Goal: Information Seeking & Learning: Check status

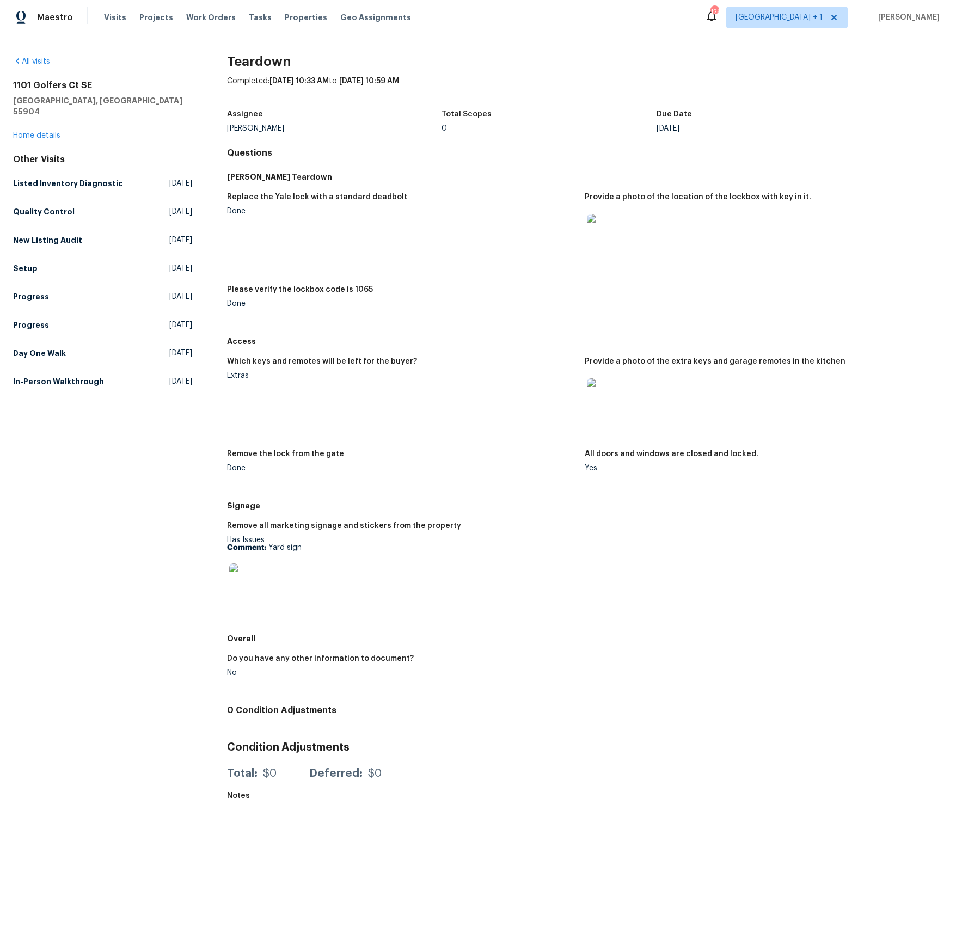
click at [610, 402] on img at bounding box center [604, 395] width 35 height 35
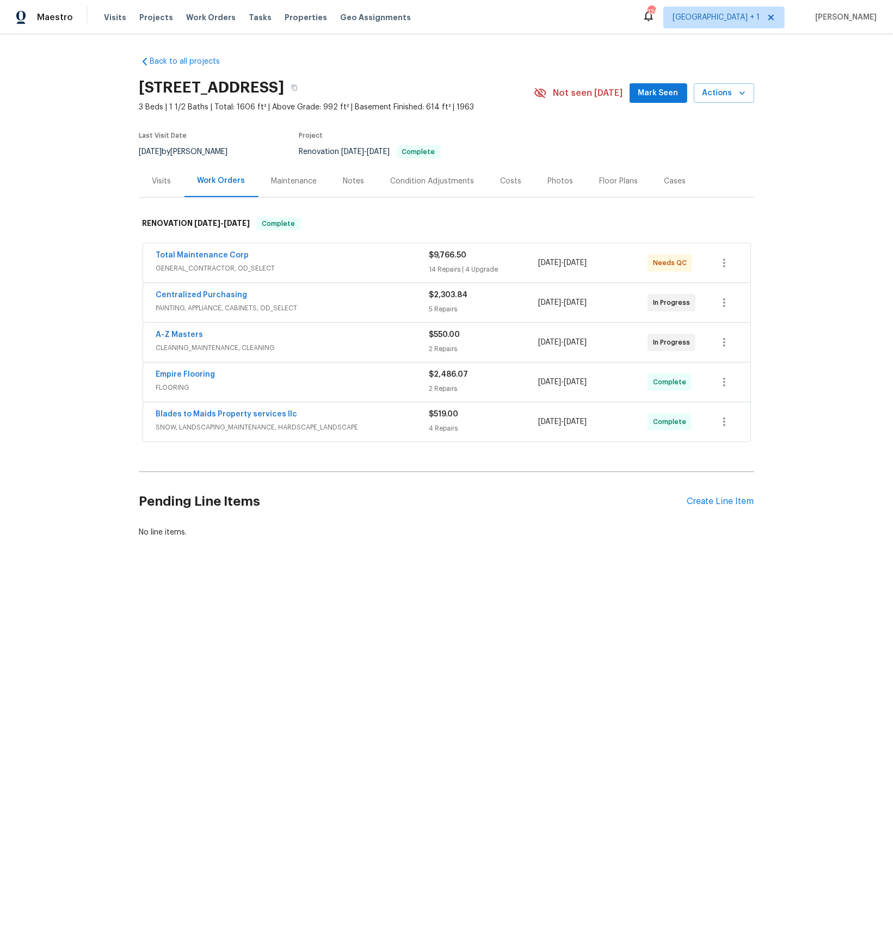
click at [165, 181] on div "Visits" at bounding box center [161, 181] width 19 height 11
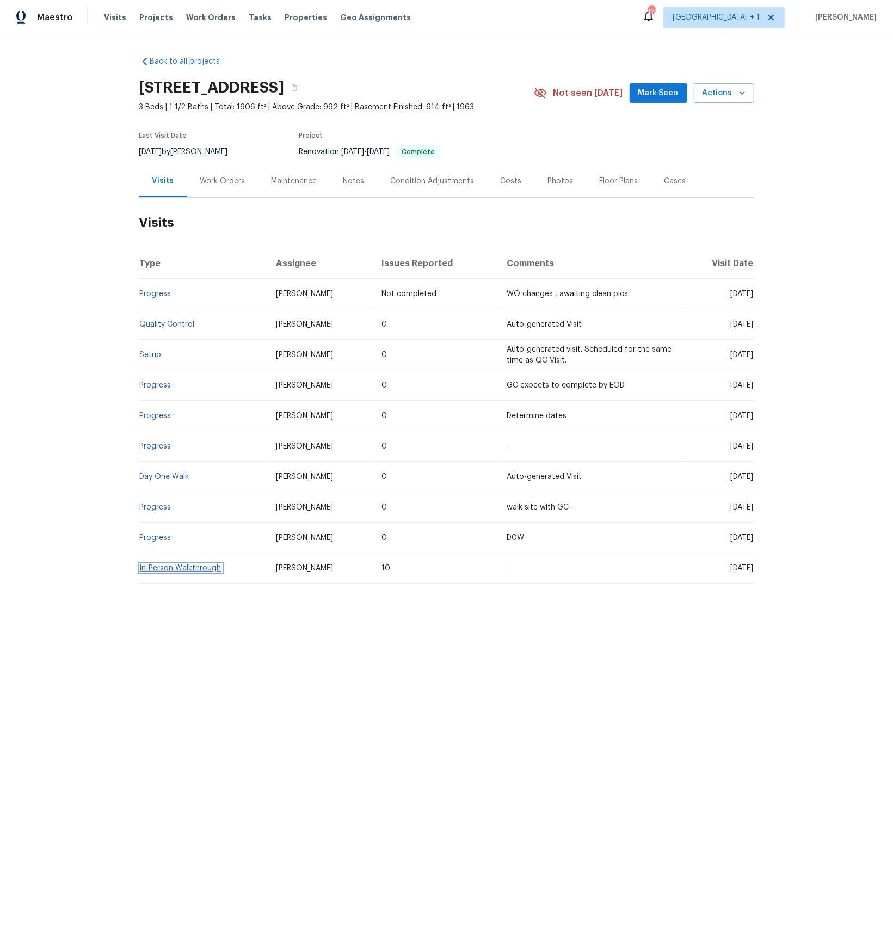
click at [184, 569] on link "In-Person Walkthrough" at bounding box center [181, 569] width 82 height 8
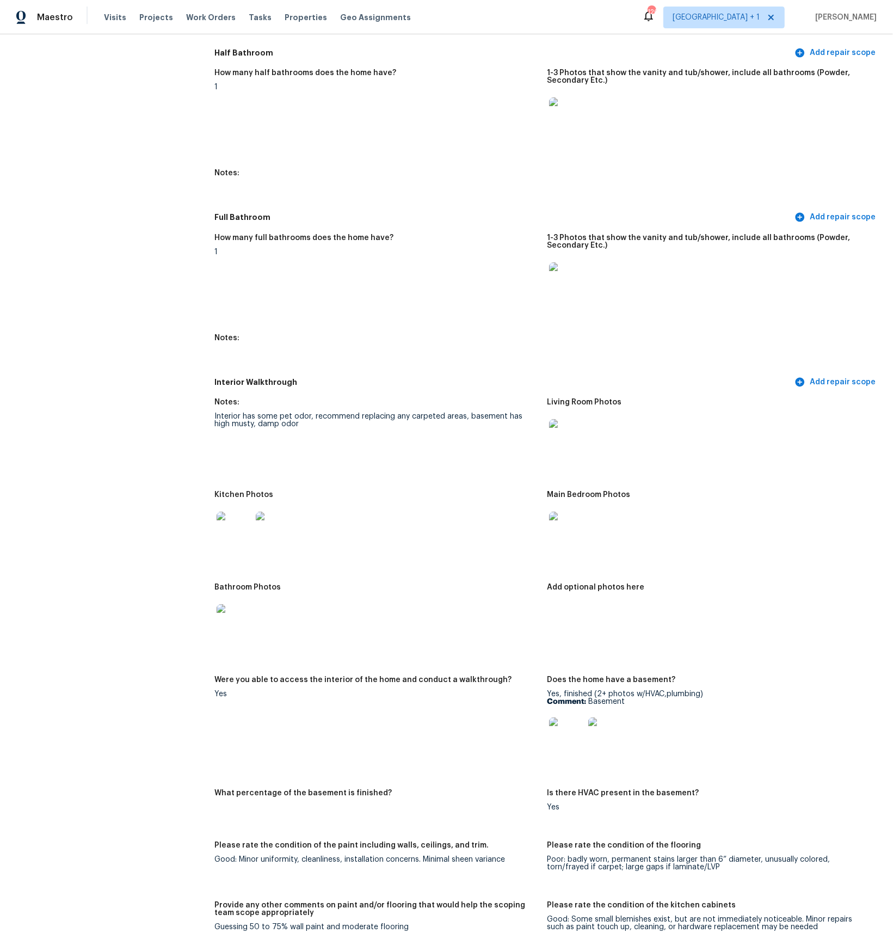
scroll to position [1418, 0]
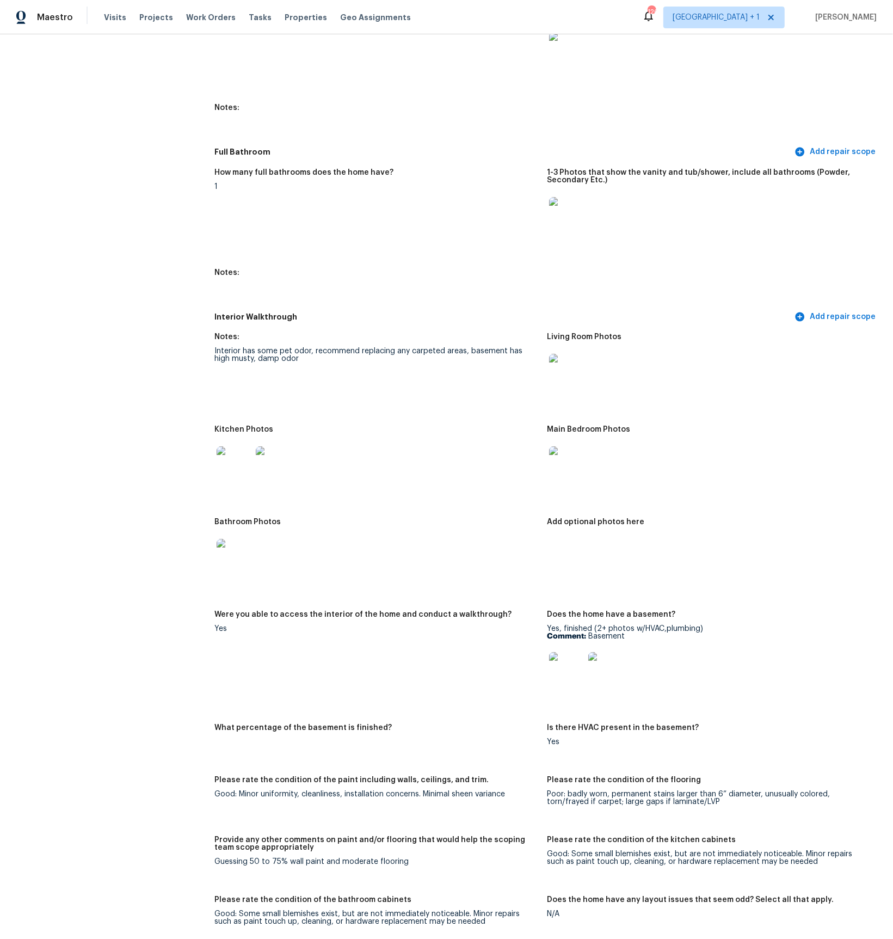
click at [559, 671] on img at bounding box center [566, 669] width 35 height 35
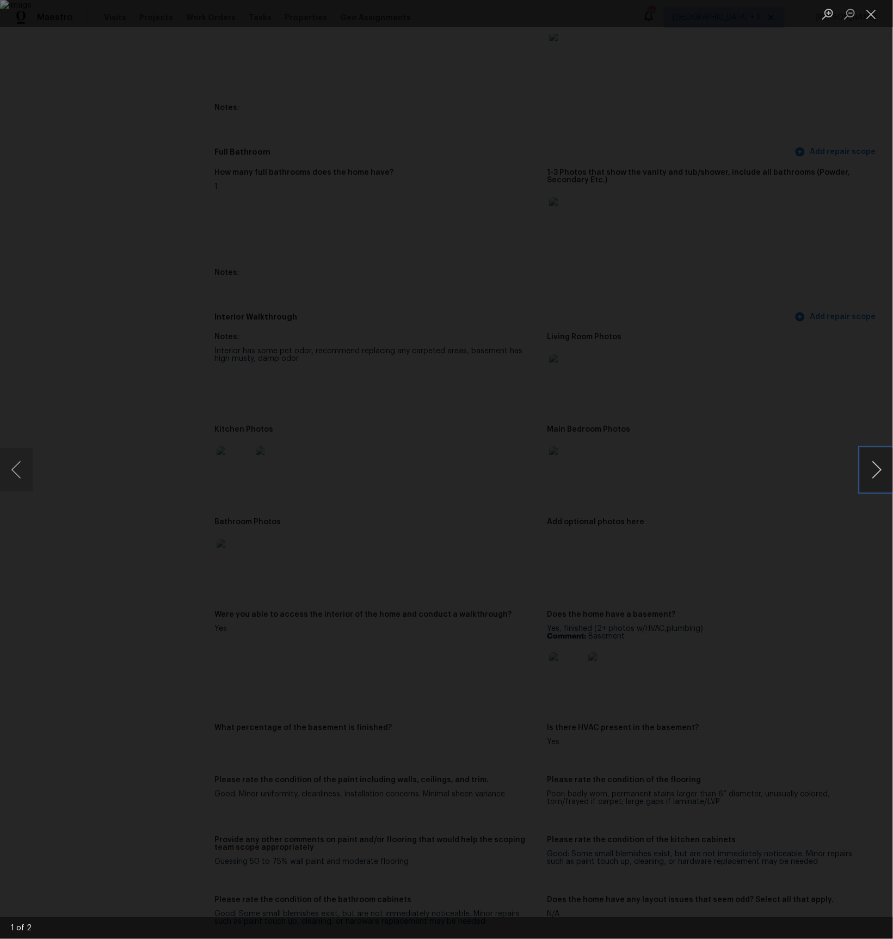
click at [875, 471] on button "Next image" at bounding box center [877, 470] width 33 height 44
click at [840, 466] on div "Lightbox" at bounding box center [446, 469] width 893 height 939
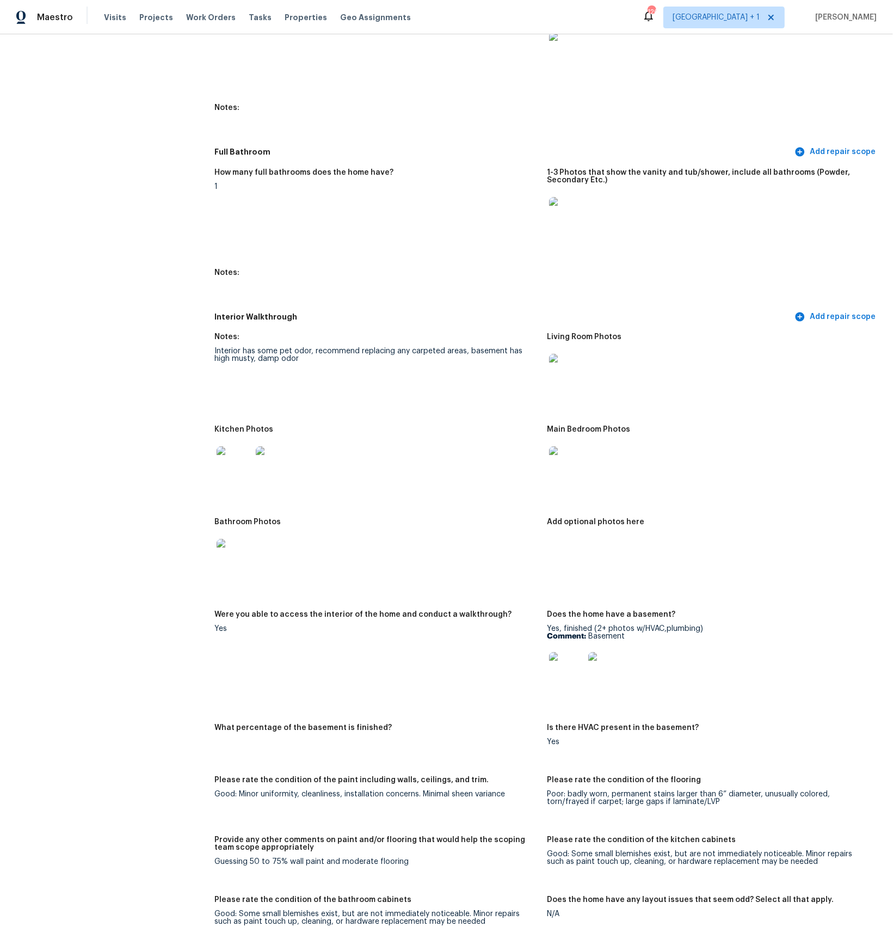
click at [564, 456] on img at bounding box center [566, 463] width 35 height 35
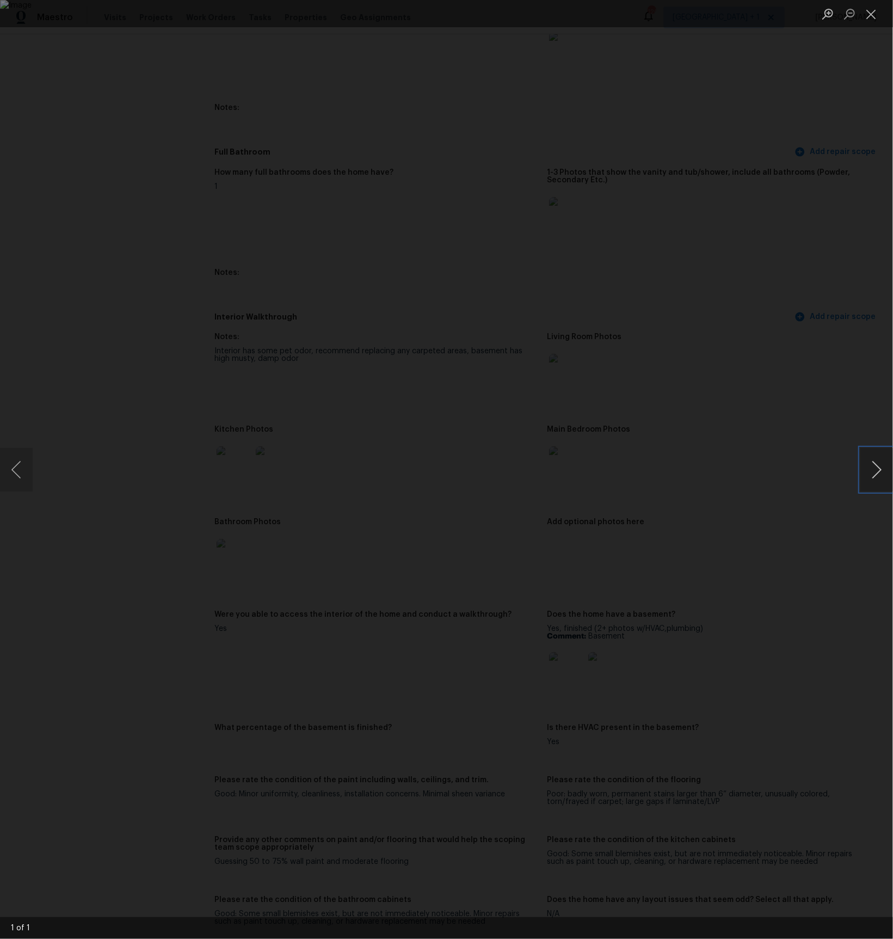
click at [872, 468] on button "Next image" at bounding box center [877, 470] width 33 height 44
click at [819, 445] on div "Lightbox" at bounding box center [446, 469] width 893 height 939
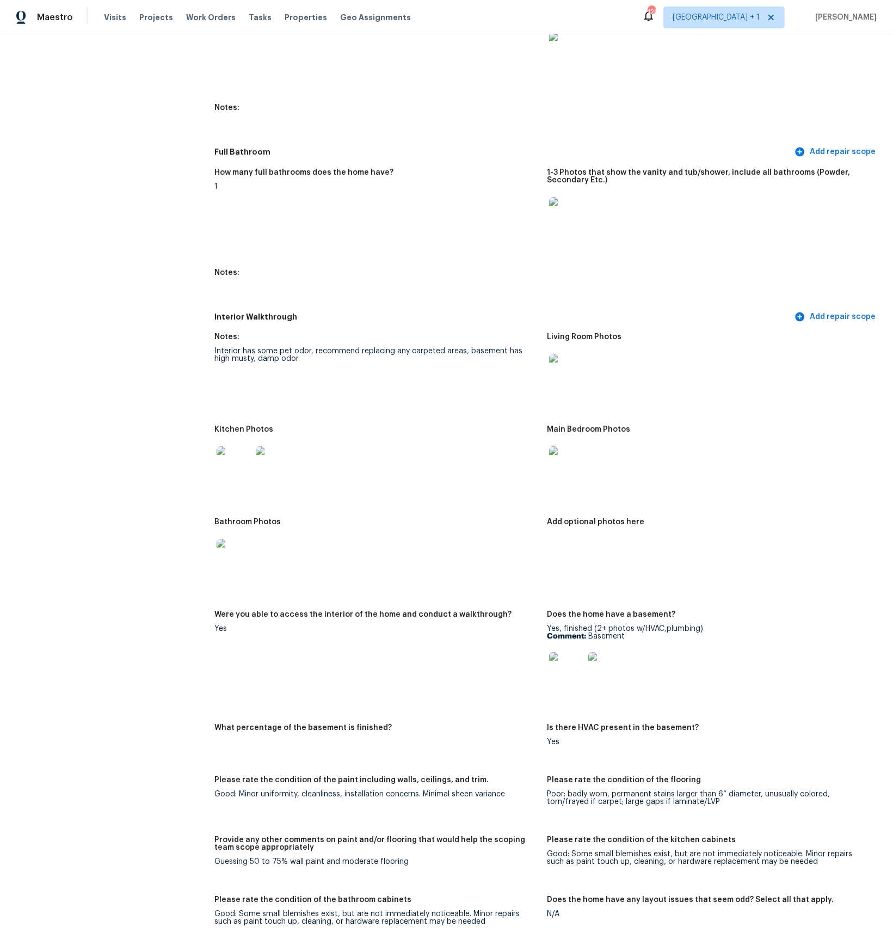
click at [225, 470] on img at bounding box center [234, 463] width 35 height 35
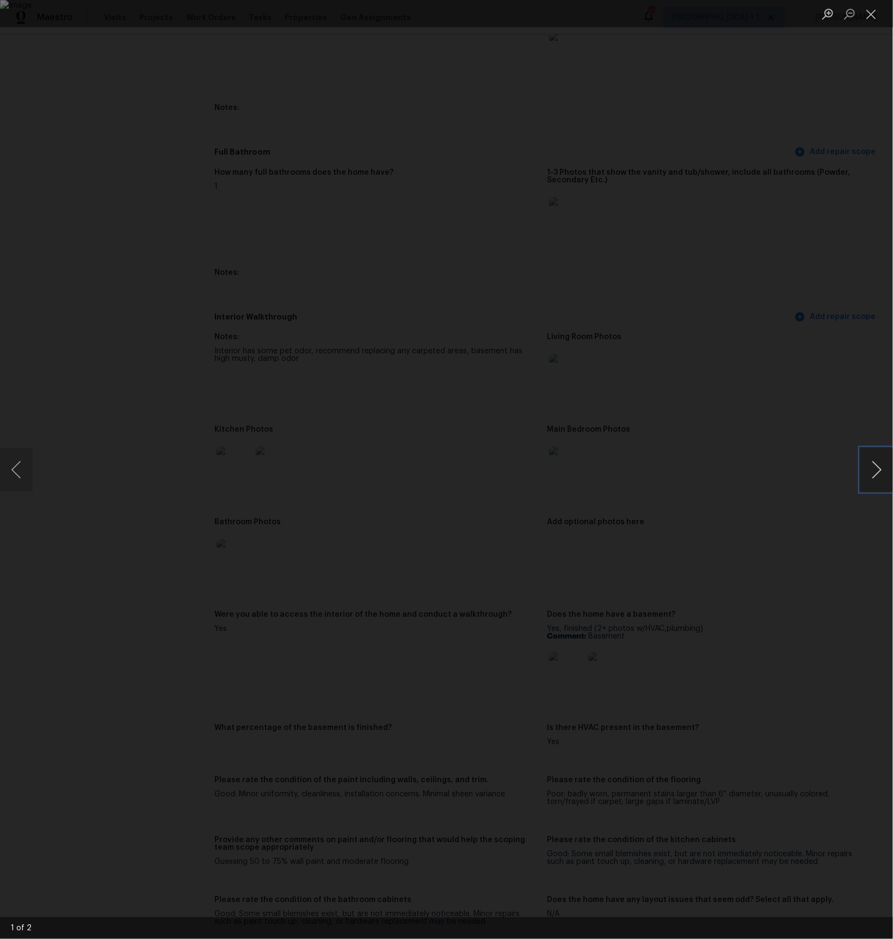
click at [880, 470] on button "Next image" at bounding box center [877, 470] width 33 height 44
drag, startPoint x: 869, startPoint y: 19, endPoint x: 823, endPoint y: 36, distance: 48.7
click at [869, 19] on button "Close lightbox" at bounding box center [872, 13] width 22 height 19
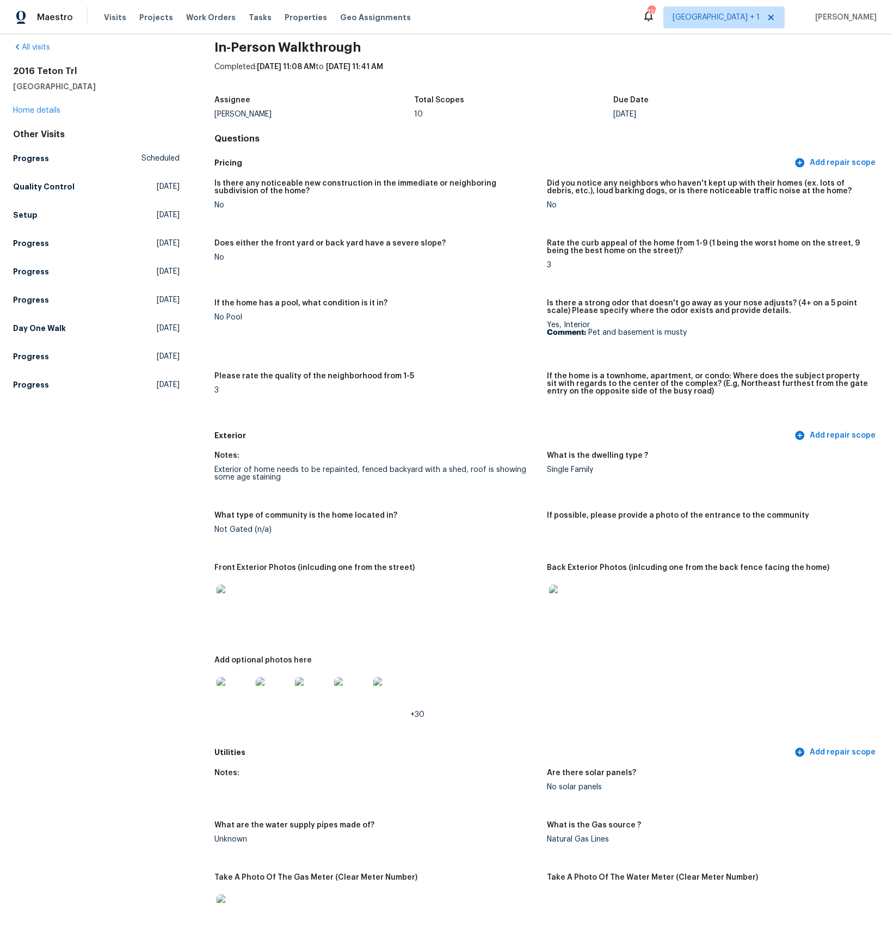
scroll to position [0, 0]
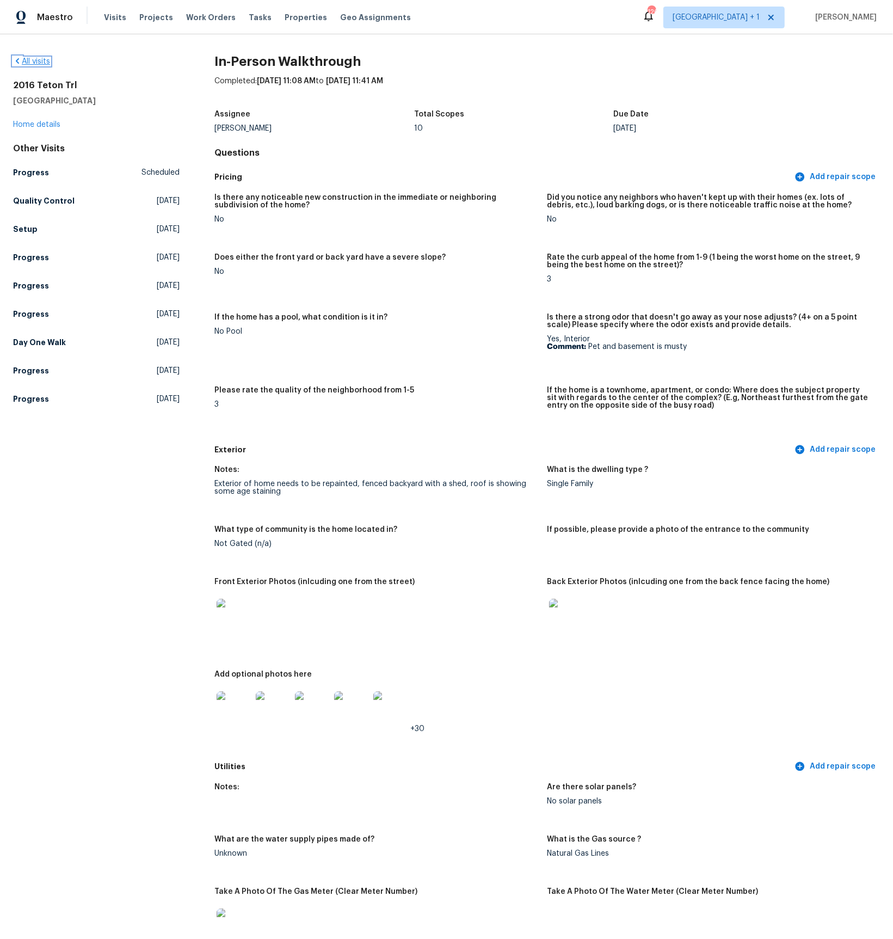
click at [30, 60] on link "All visits" at bounding box center [31, 62] width 37 height 8
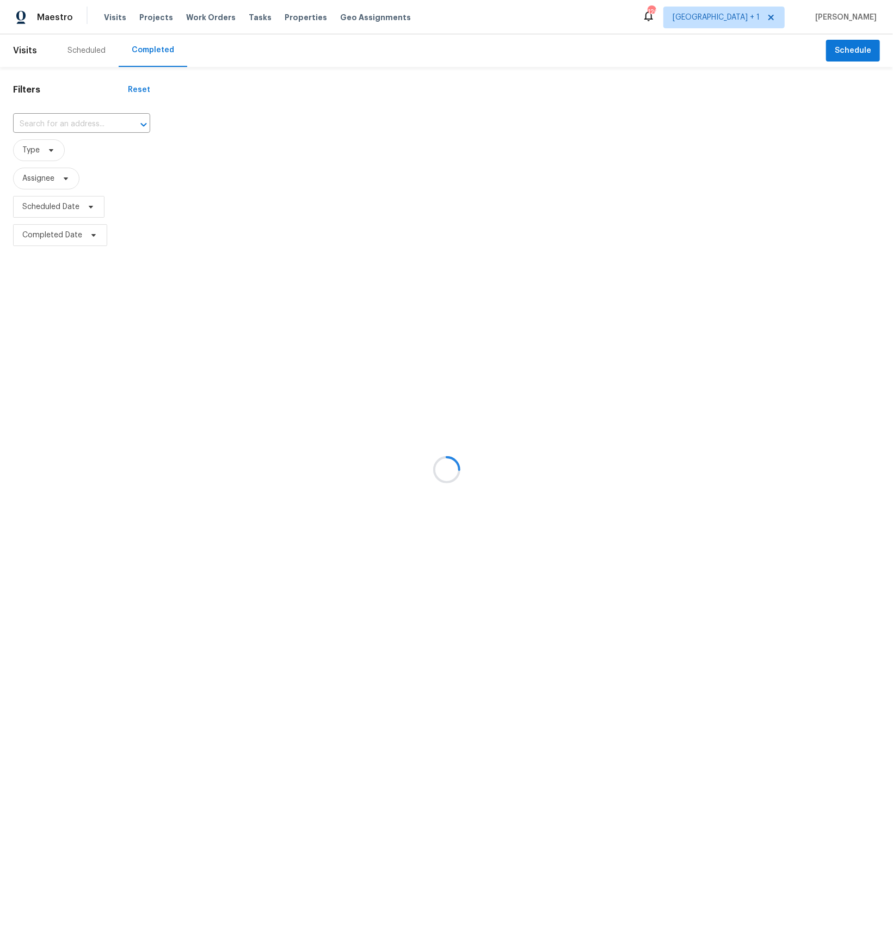
click at [28, 51] on div at bounding box center [446, 469] width 893 height 939
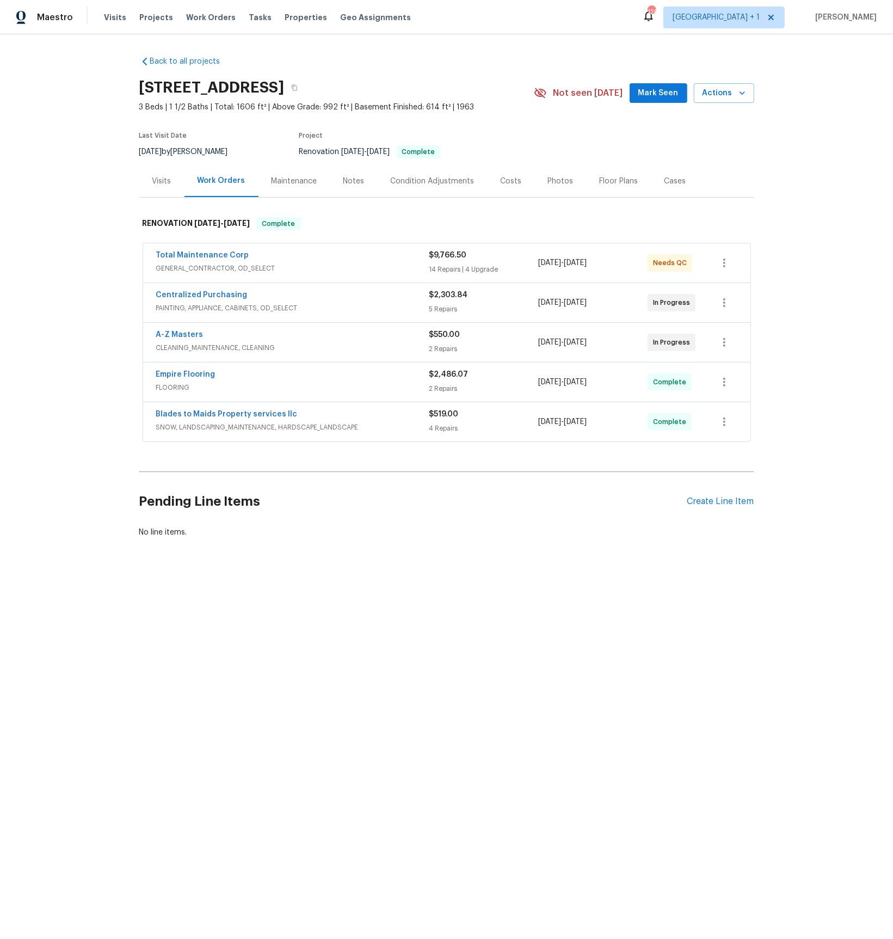
click at [162, 178] on div "Visits" at bounding box center [161, 181] width 19 height 11
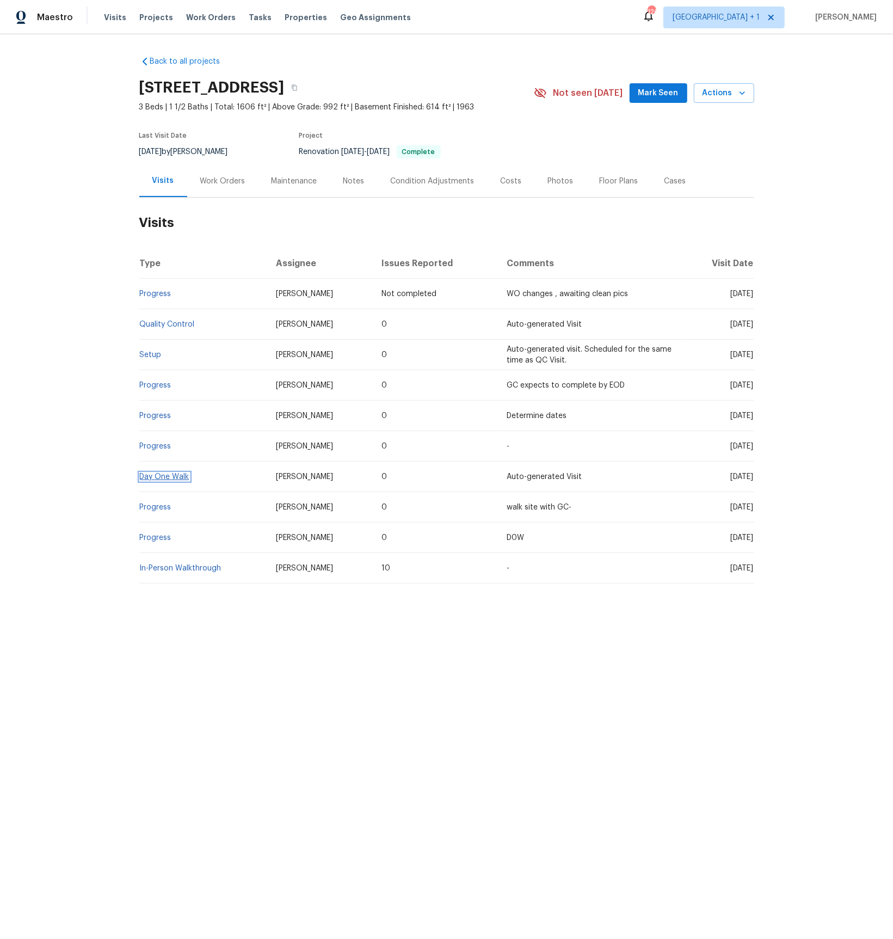
click at [158, 479] on link "Day One Walk" at bounding box center [165, 477] width 50 height 8
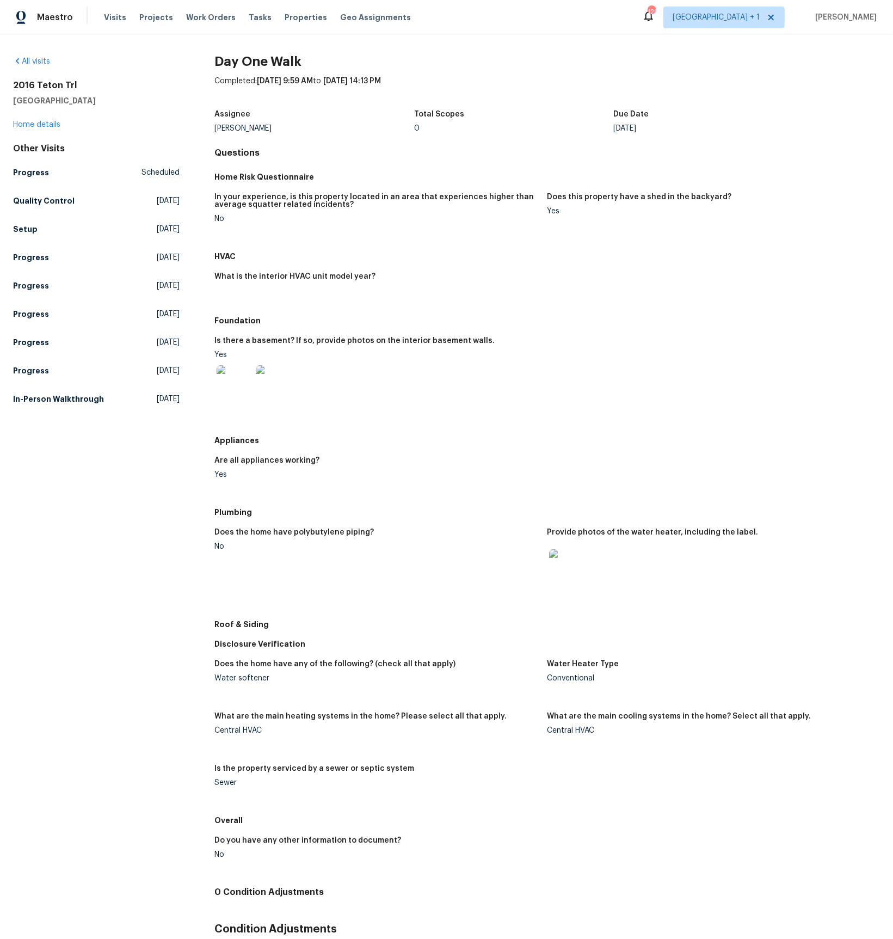
click at [230, 387] on img at bounding box center [234, 382] width 35 height 35
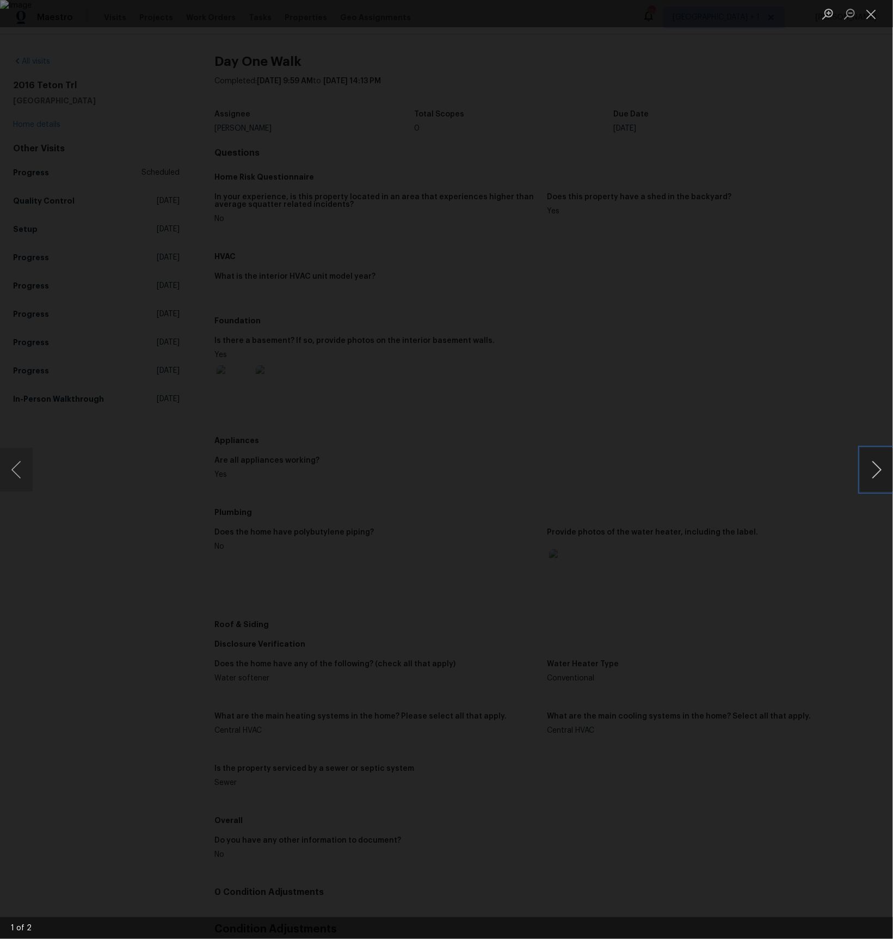
click at [884, 476] on button "Next image" at bounding box center [877, 470] width 33 height 44
click at [837, 285] on div "Lightbox" at bounding box center [446, 469] width 893 height 939
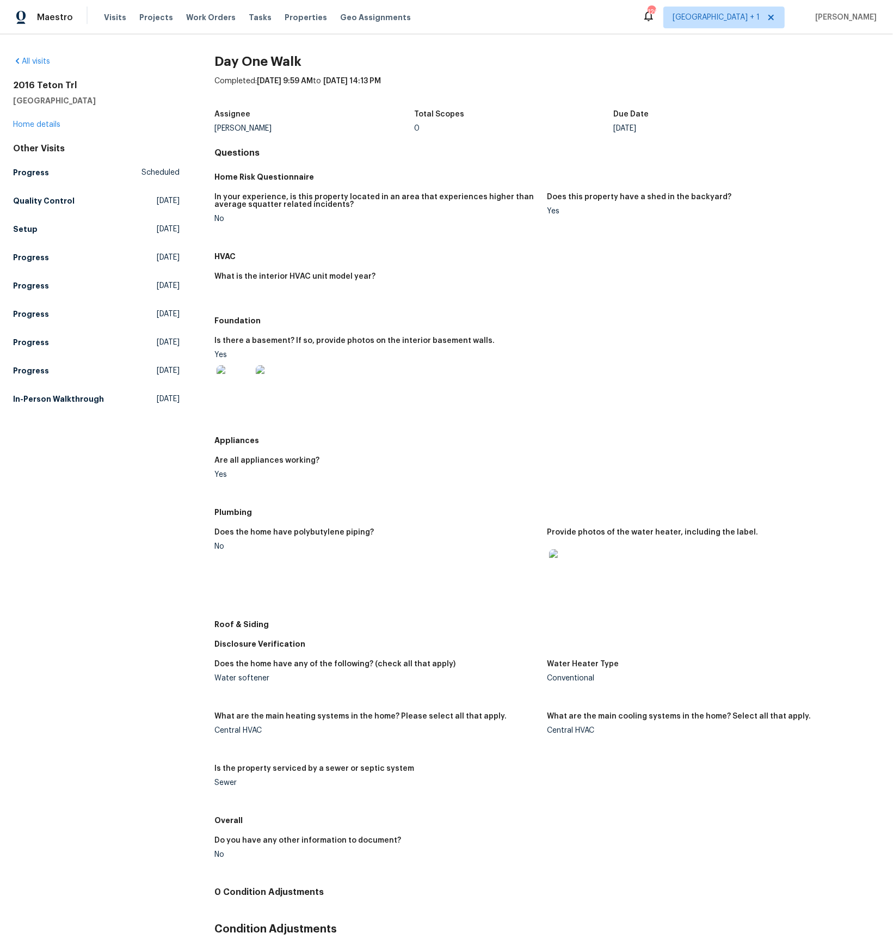
scroll to position [63, 0]
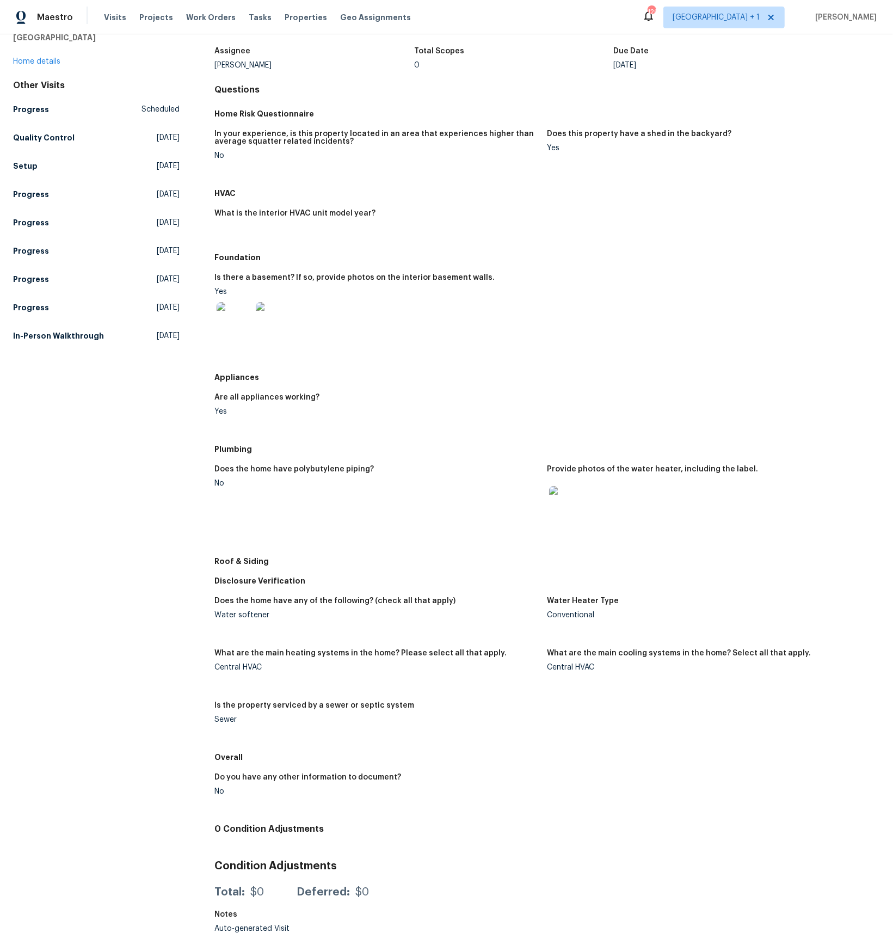
click at [570, 505] on img at bounding box center [566, 503] width 35 height 35
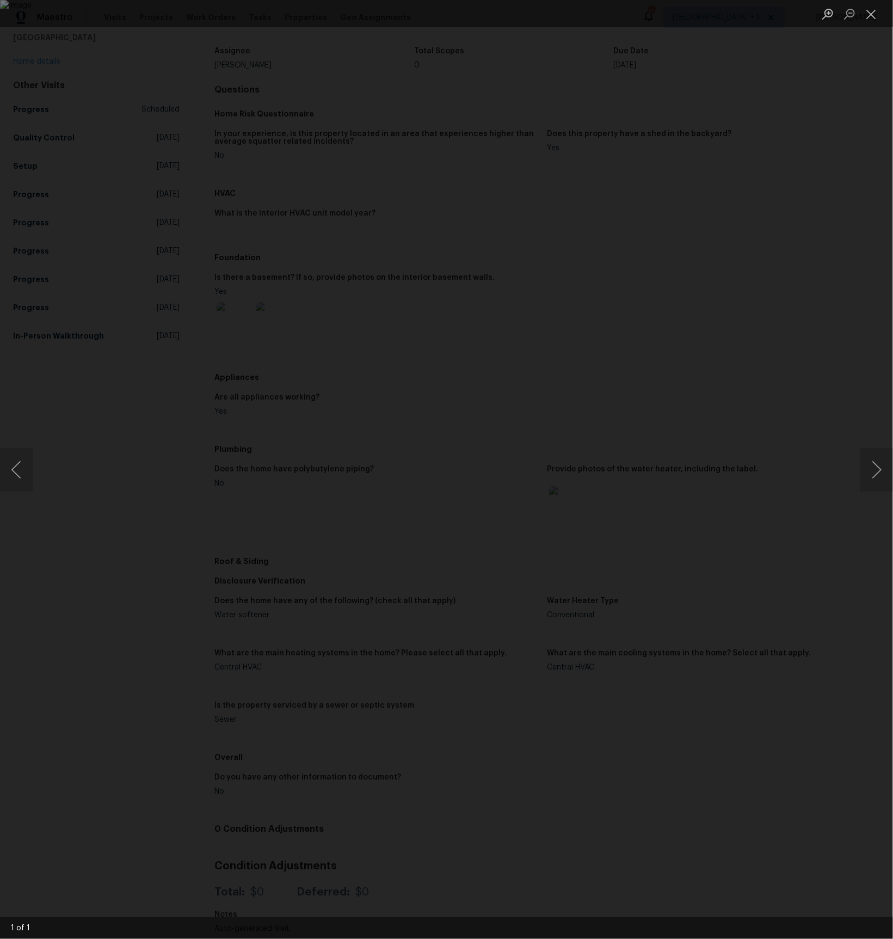
click at [826, 216] on div "Lightbox" at bounding box center [446, 469] width 893 height 939
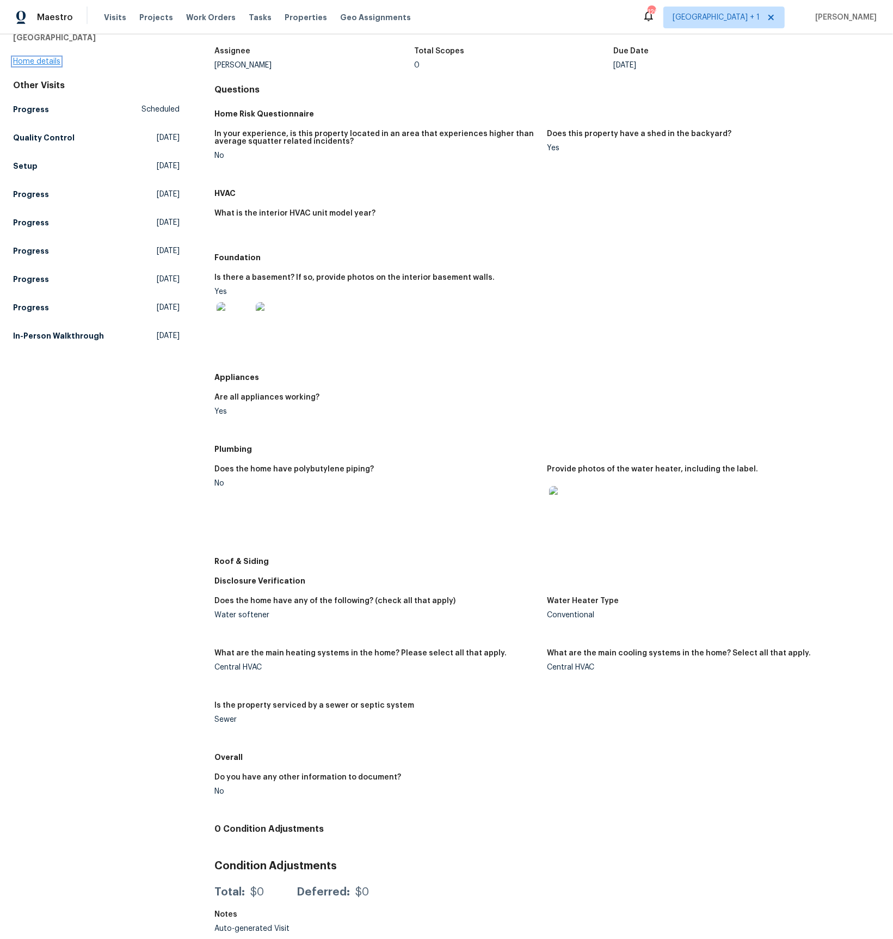
click at [41, 62] on link "Home details" at bounding box center [36, 62] width 47 height 8
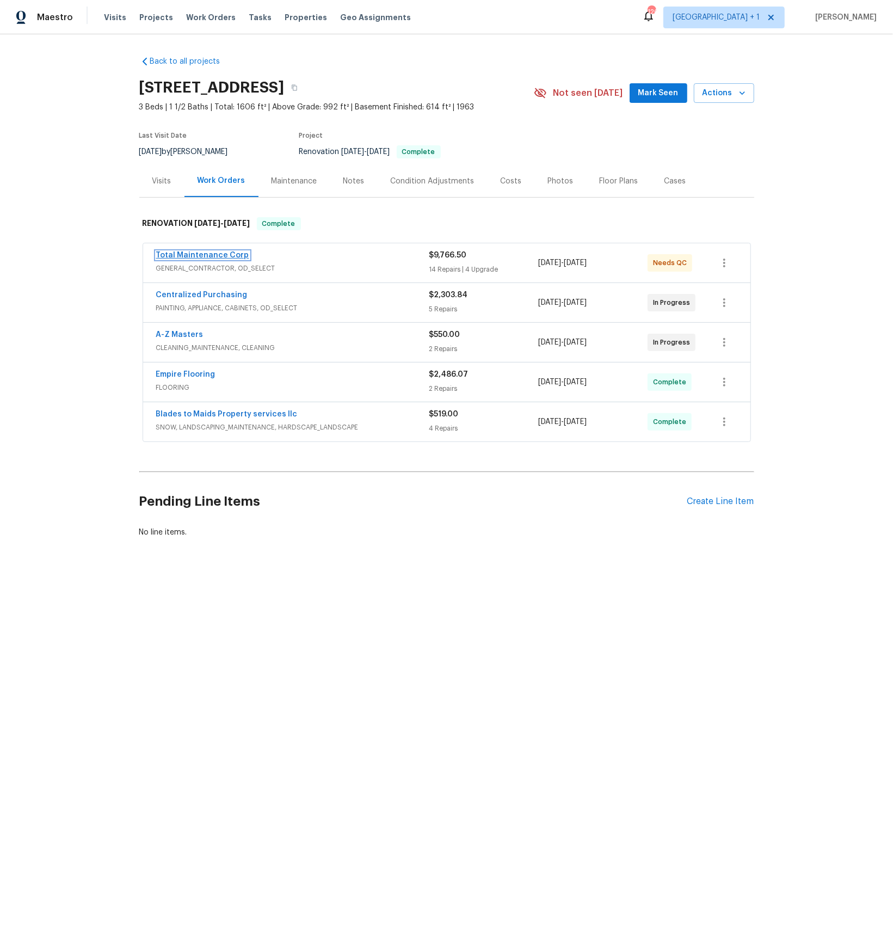
click at [198, 258] on link "Total Maintenance Corp" at bounding box center [202, 256] width 93 height 8
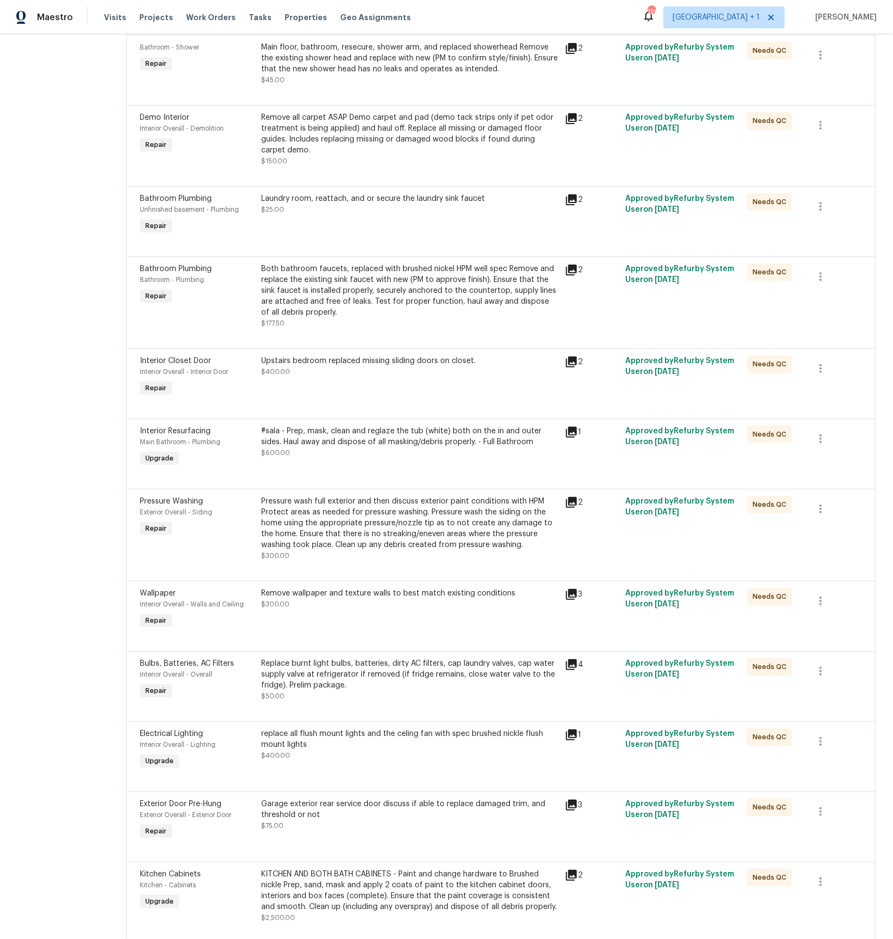
scroll to position [700, 0]
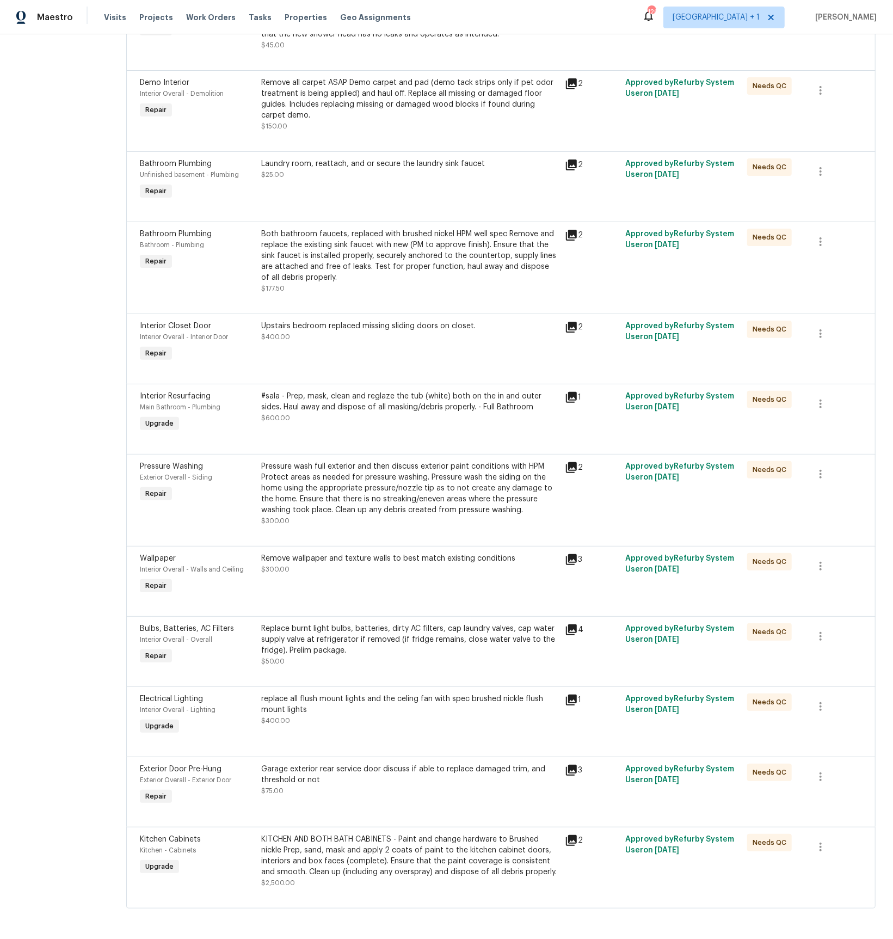
click at [567, 556] on icon at bounding box center [571, 559] width 11 height 11
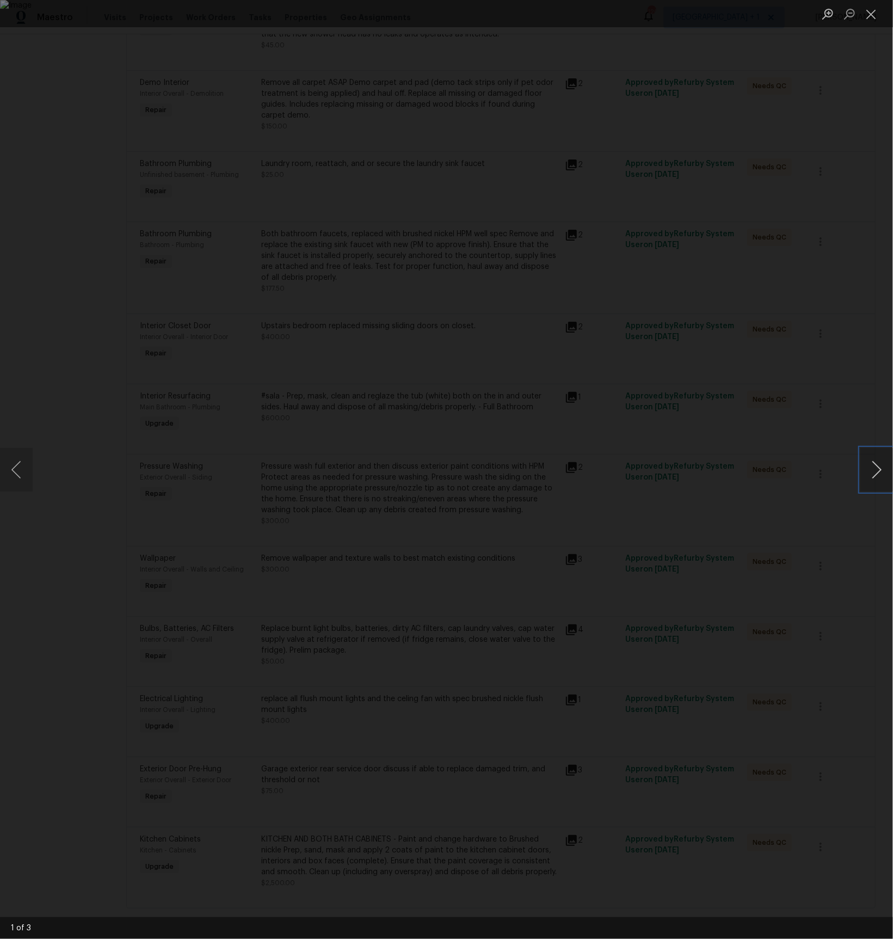
click at [862, 479] on button "Next image" at bounding box center [877, 470] width 33 height 44
click at [868, 16] on button "Close lightbox" at bounding box center [872, 13] width 22 height 19
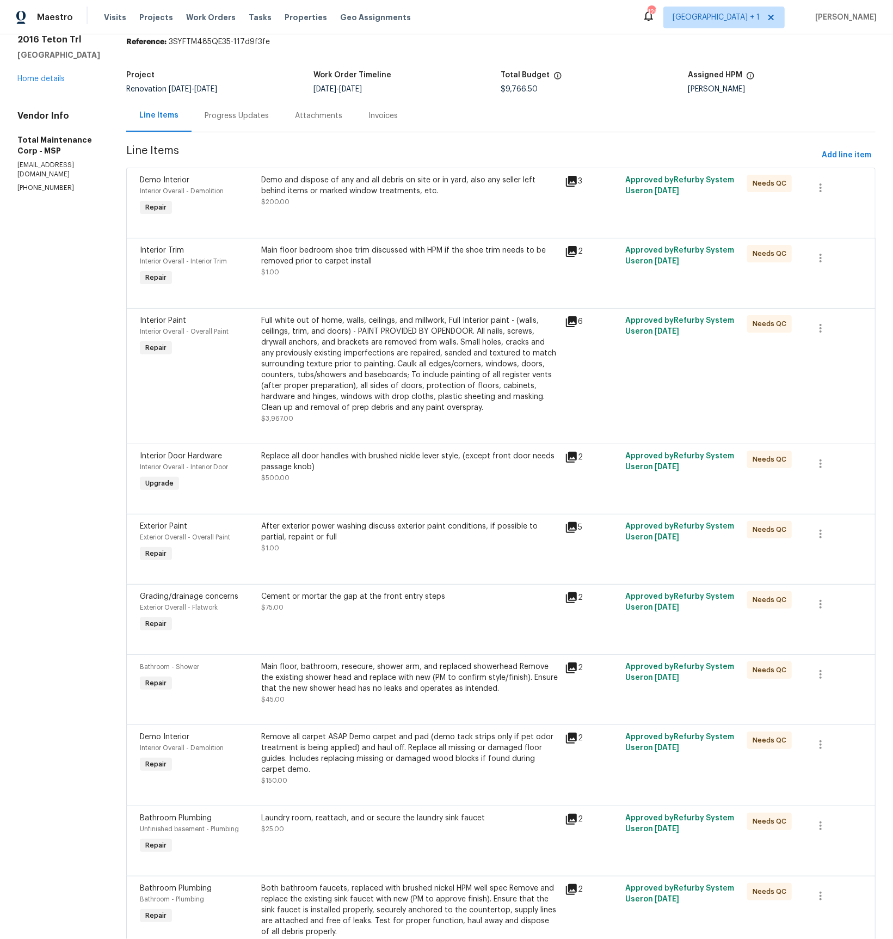
scroll to position [0, 0]
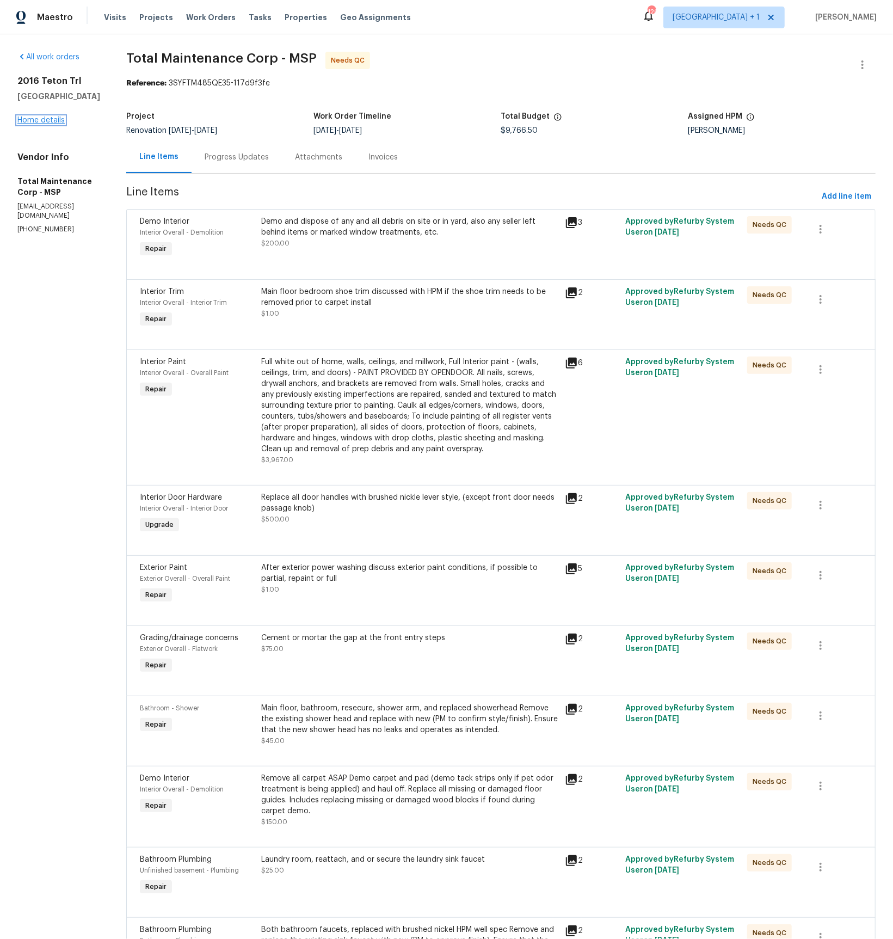
click at [52, 124] on link "Home details" at bounding box center [40, 121] width 47 height 8
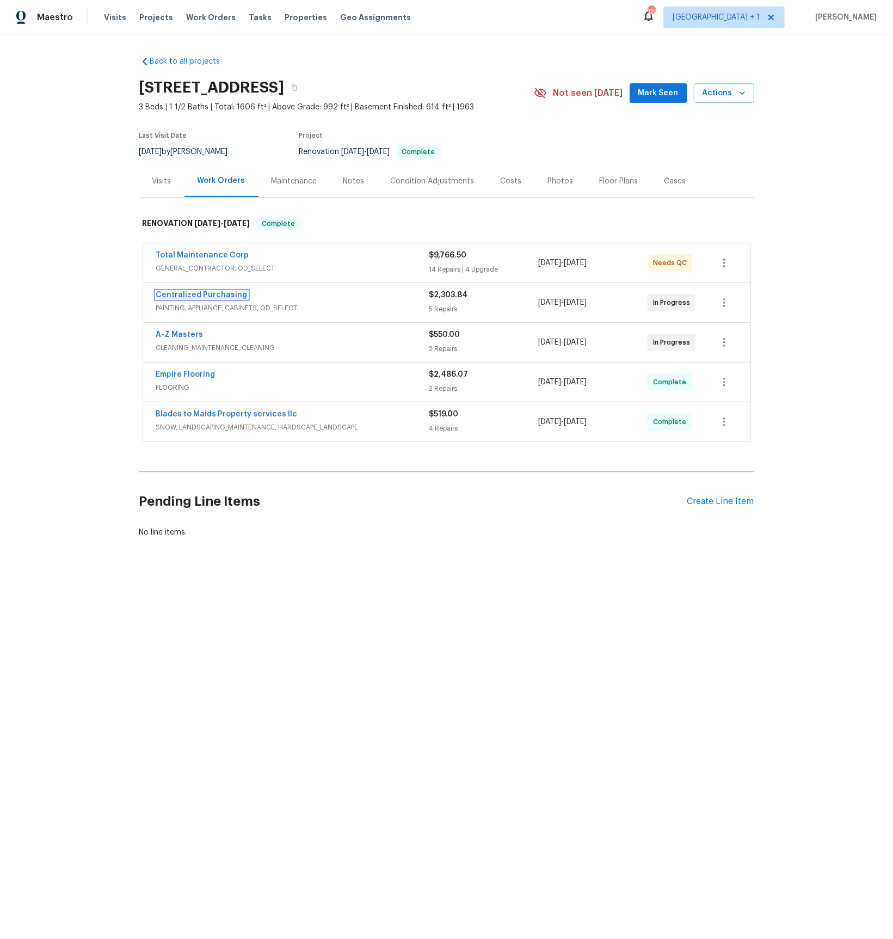
click at [189, 297] on link "Centralized Purchasing" at bounding box center [201, 295] width 91 height 8
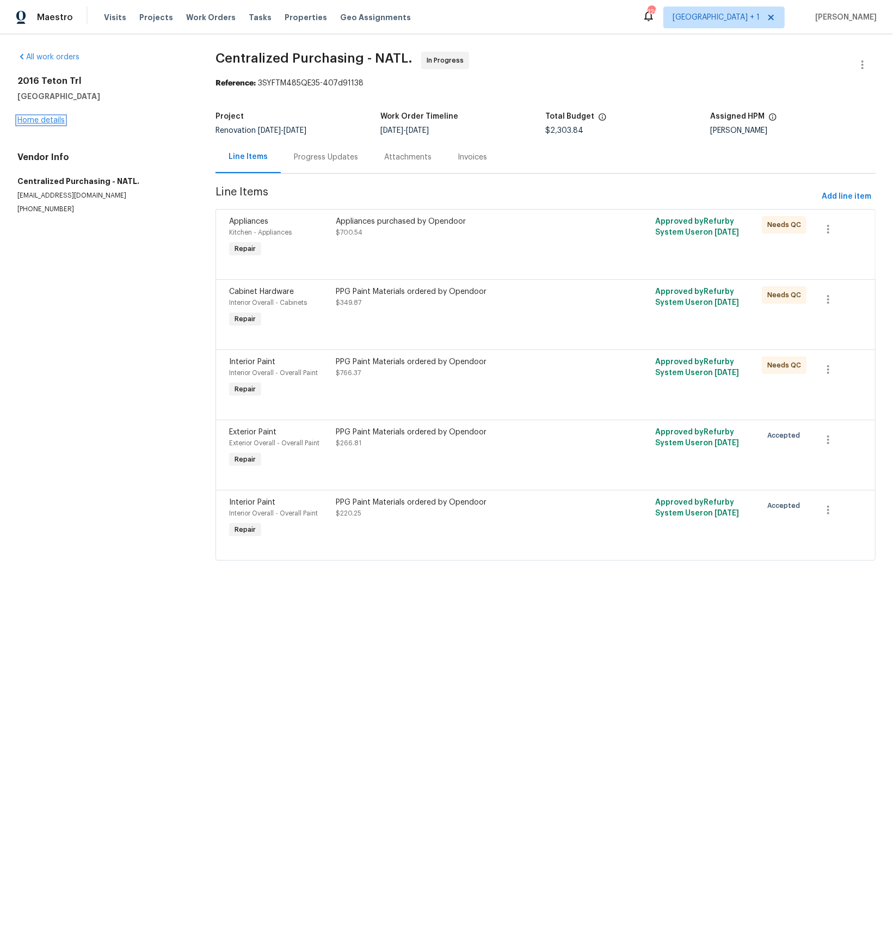
click at [29, 117] on link "Home details" at bounding box center [40, 121] width 47 height 8
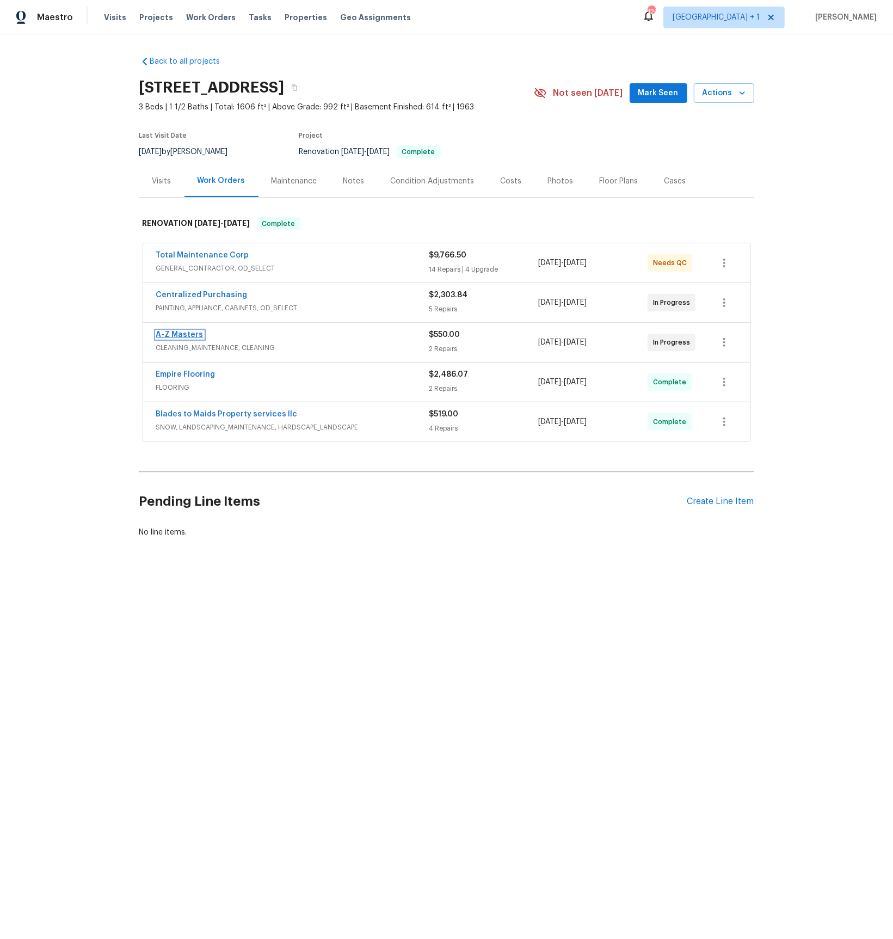
click at [180, 336] on link "A-Z Masters" at bounding box center [179, 335] width 47 height 8
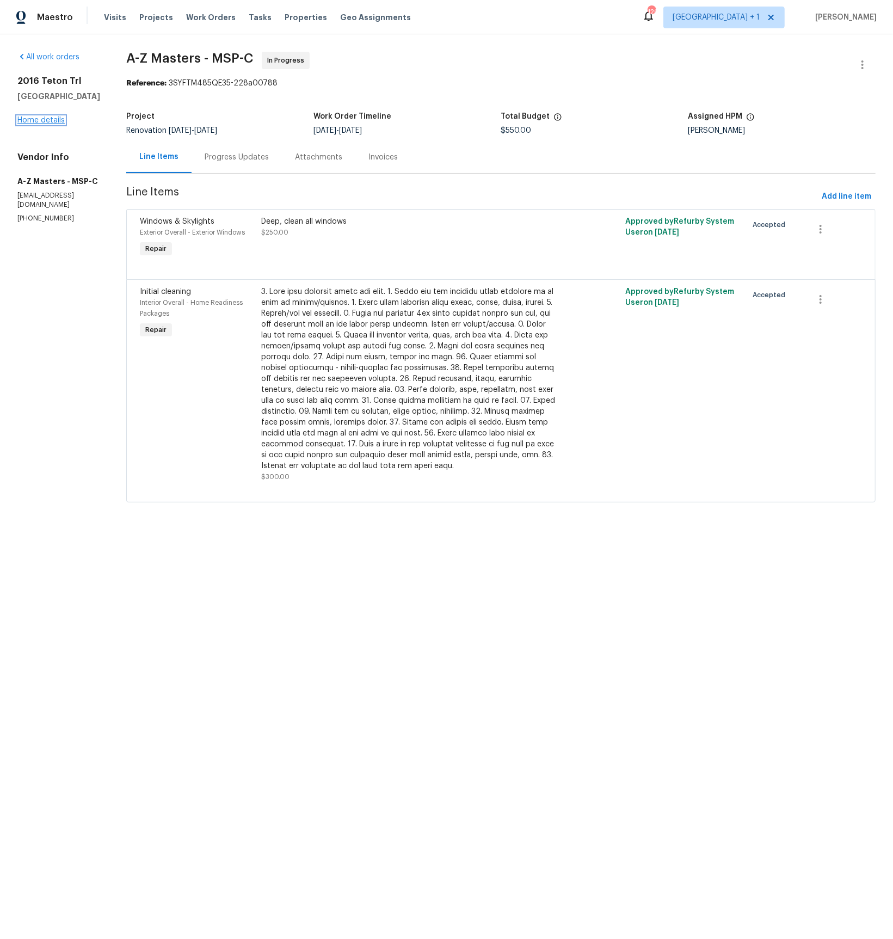
click at [32, 124] on link "Home details" at bounding box center [40, 121] width 47 height 8
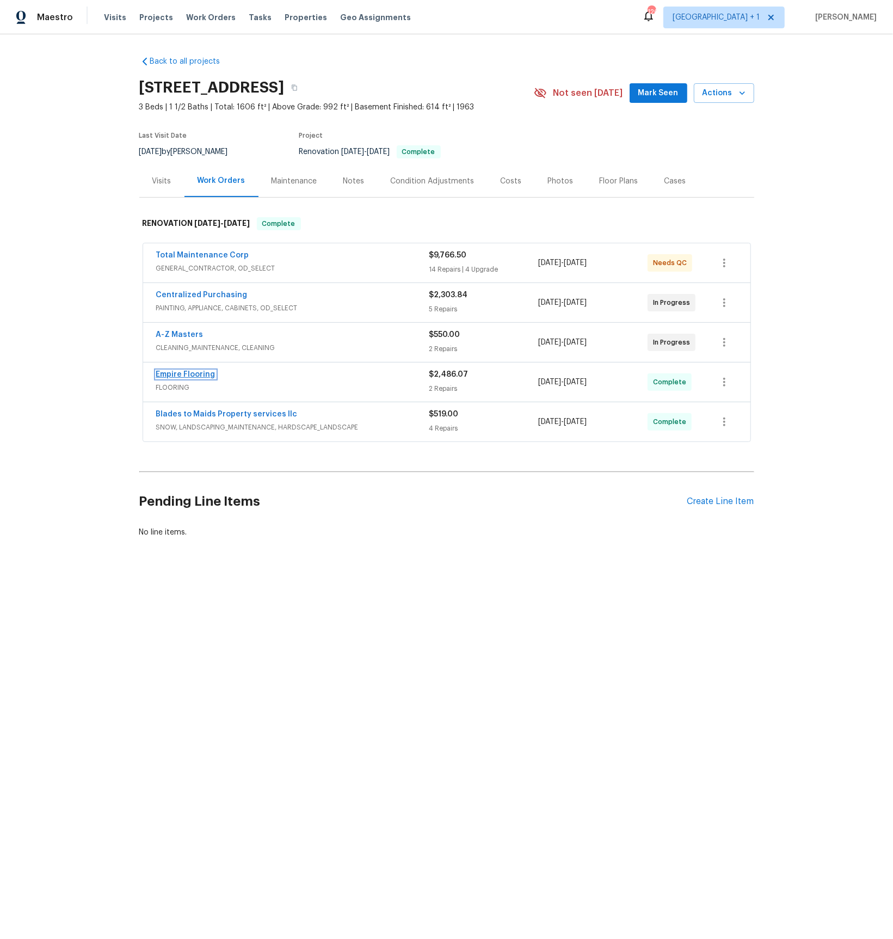
click at [192, 375] on link "Empire Flooring" at bounding box center [185, 375] width 59 height 8
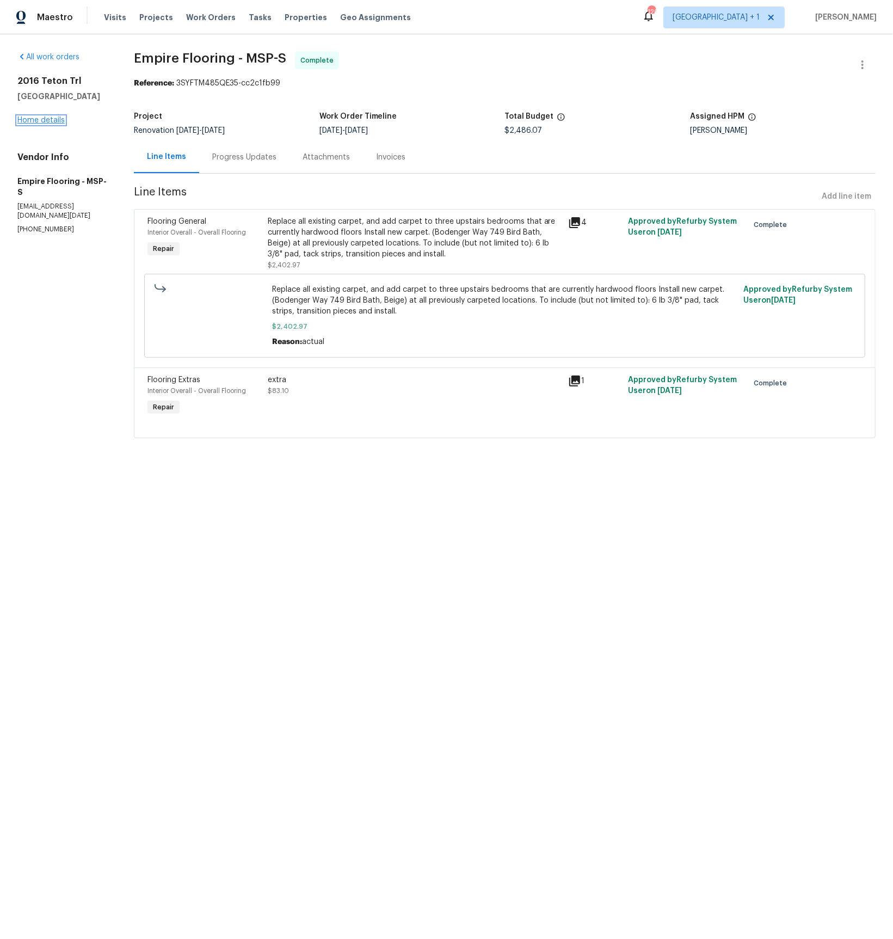
click at [50, 122] on link "Home details" at bounding box center [40, 121] width 47 height 8
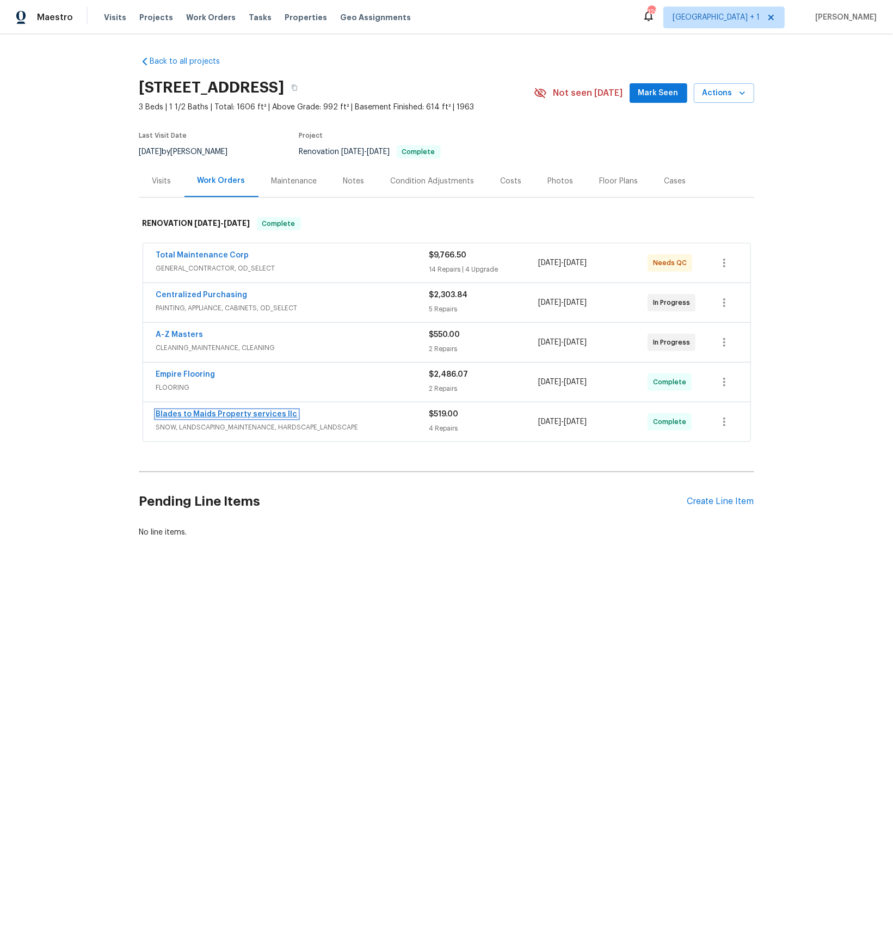
click at [204, 412] on link "Blades to Maids Property services llc" at bounding box center [227, 415] width 142 height 8
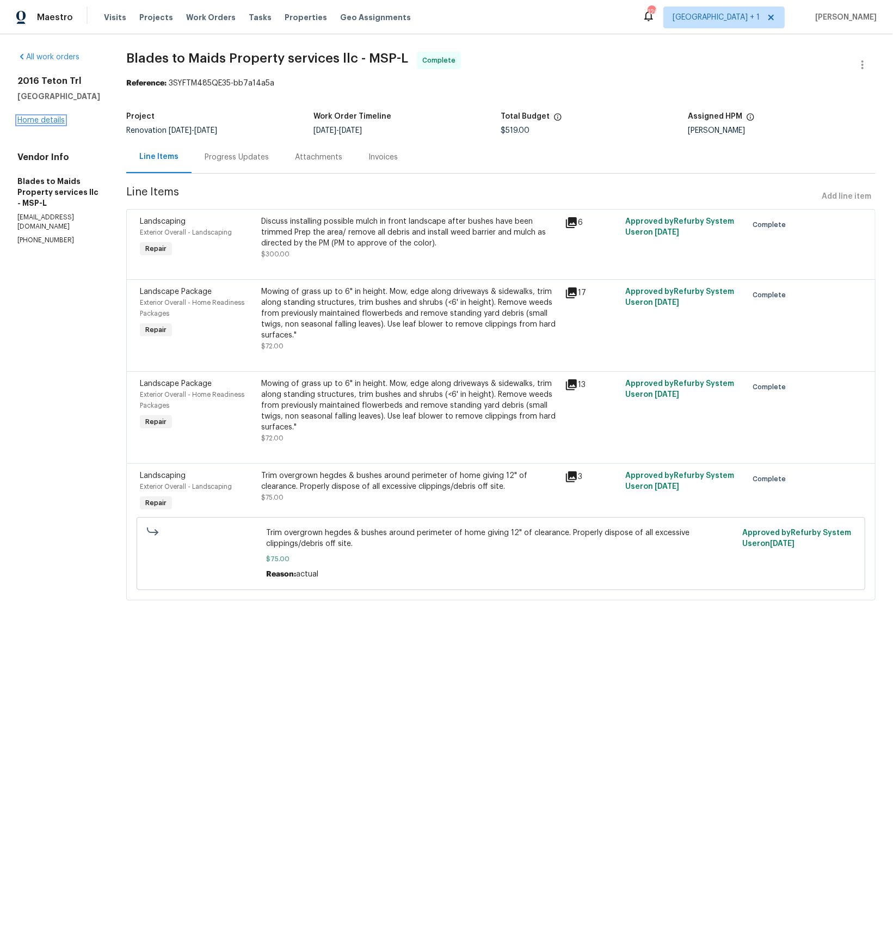
click at [48, 124] on link "Home details" at bounding box center [40, 121] width 47 height 8
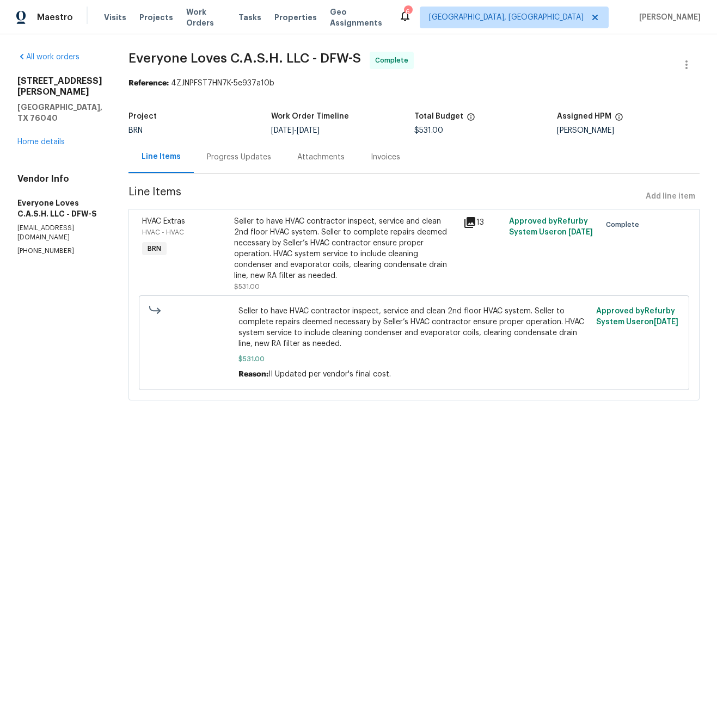
click at [475, 222] on icon at bounding box center [469, 222] width 11 height 11
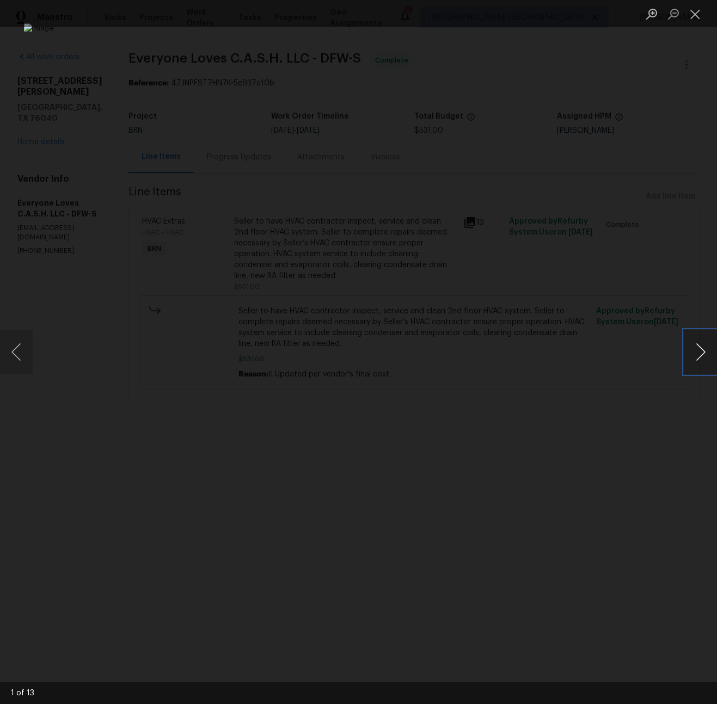
click at [708, 364] on button "Next image" at bounding box center [700, 352] width 33 height 44
click at [708, 363] on button "Next image" at bounding box center [700, 352] width 33 height 44
drag, startPoint x: 708, startPoint y: 363, endPoint x: 708, endPoint y: 338, distance: 25.0
click at [707, 362] on button "Next image" at bounding box center [700, 352] width 33 height 44
click at [694, 13] on button "Close lightbox" at bounding box center [695, 13] width 22 height 19
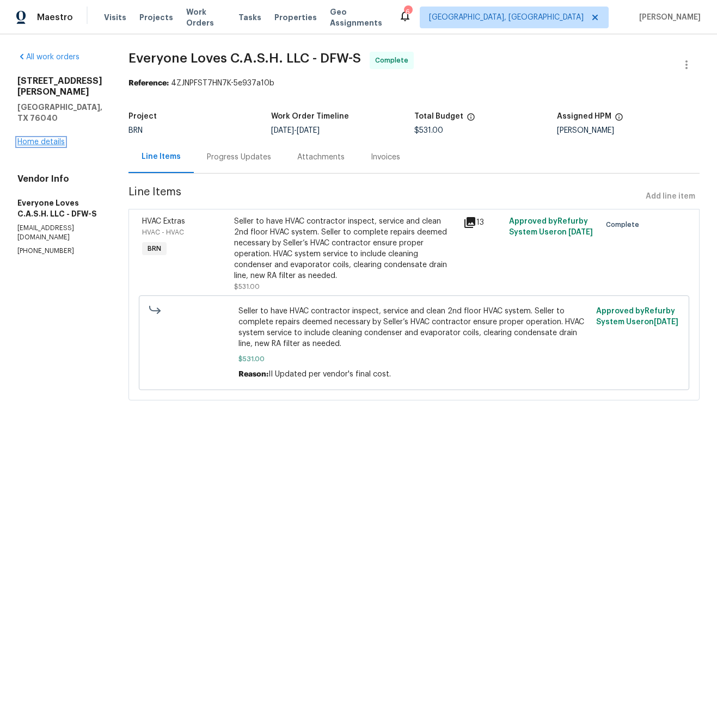
click at [38, 138] on link "Home details" at bounding box center [40, 142] width 47 height 8
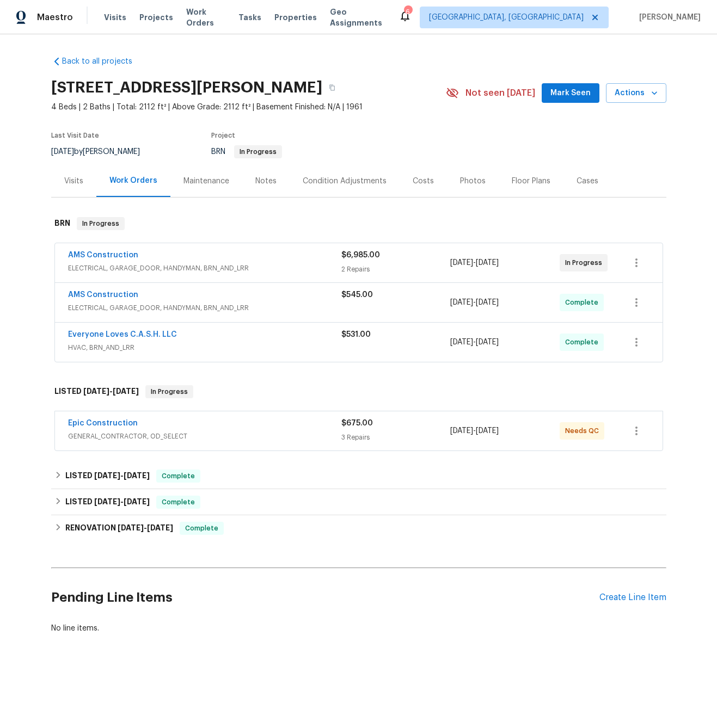
click at [105, 250] on span "AMS Construction" at bounding box center [103, 255] width 70 height 11
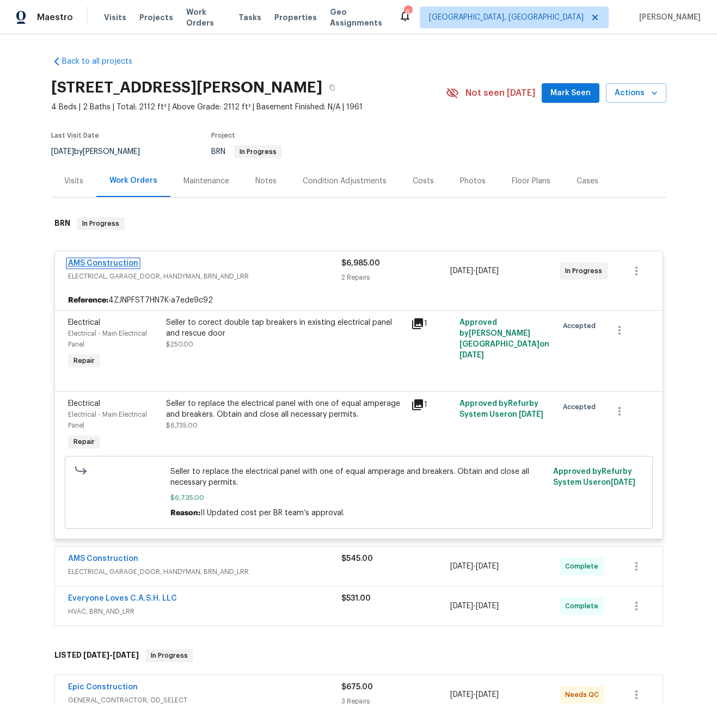
click at [114, 265] on link "AMS Construction" at bounding box center [103, 264] width 70 height 8
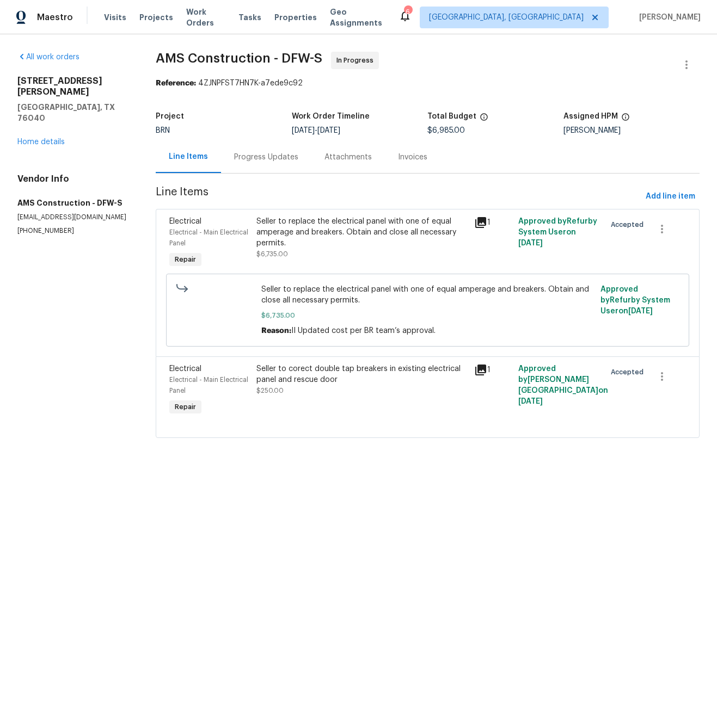
drag, startPoint x: 256, startPoint y: 154, endPoint x: 261, endPoint y: 158, distance: 5.8
click at [256, 154] on div "Progress Updates" at bounding box center [266, 157] width 64 height 11
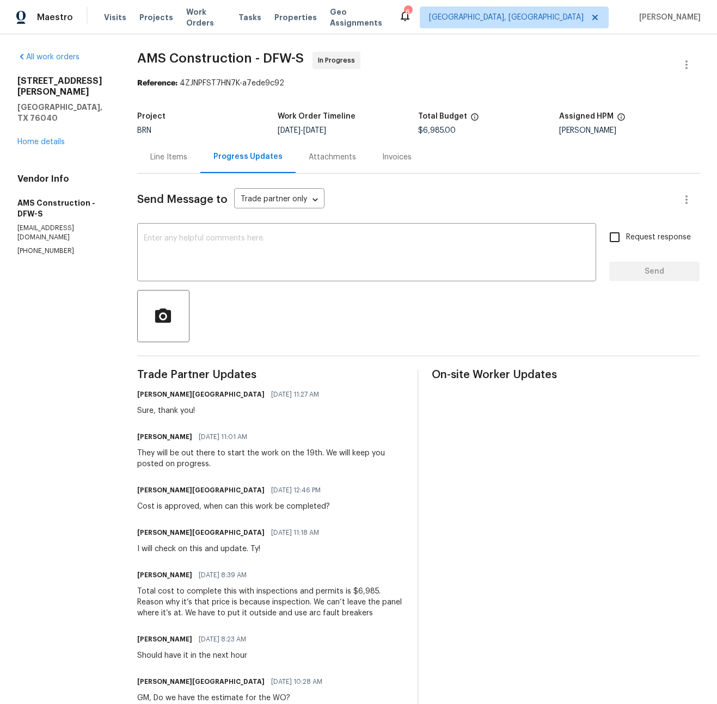
click at [174, 154] on div "Line Items" at bounding box center [168, 157] width 37 height 11
